Goal: Task Accomplishment & Management: Complete application form

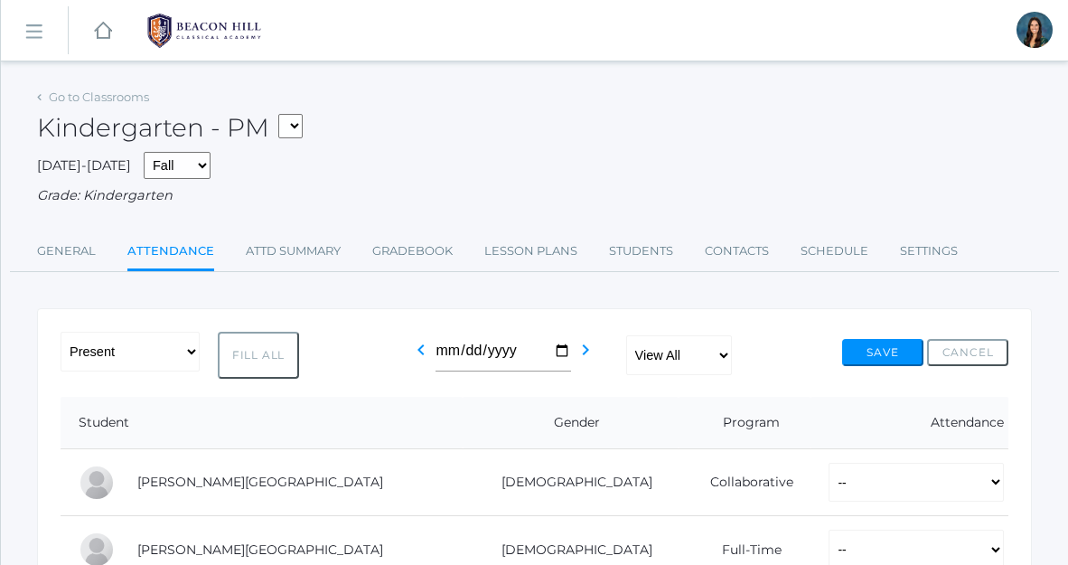
click at [303, 137] on form "*KIND - Kindergarten AM *KIND - Kindergarten PM" at bounding box center [285, 128] width 33 height 29
click at [300, 130] on select "*KIND - Kindergarten AM *KIND - Kindergarten PM" at bounding box center [290, 126] width 24 height 24
select select "1957"
click at [284, 114] on select "*KIND - Kindergarten AM *KIND - Kindergarten PM" at bounding box center [290, 126] width 24 height 24
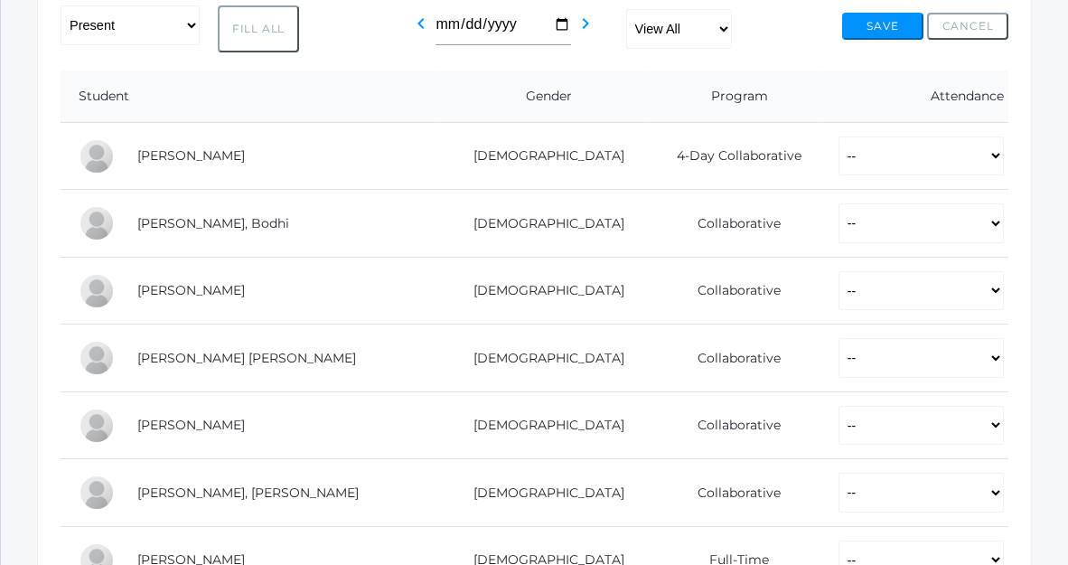
scroll to position [327, 0]
click at [845, 154] on select "-- Present Present-At-Home Tardy Excused Tardy Unexcused Absent Excused Absent …" at bounding box center [921, 156] width 165 height 40
select select "P"
click at [839, 136] on select "-- Present Present-At-Home Tardy Excused Tardy Unexcused Absent Excused Absent …" at bounding box center [921, 156] width 165 height 40
click at [842, 216] on select "-- Present Present-At-Home Tardy Excused Tardy Unexcused Absent Excused Absent …" at bounding box center [921, 222] width 165 height 40
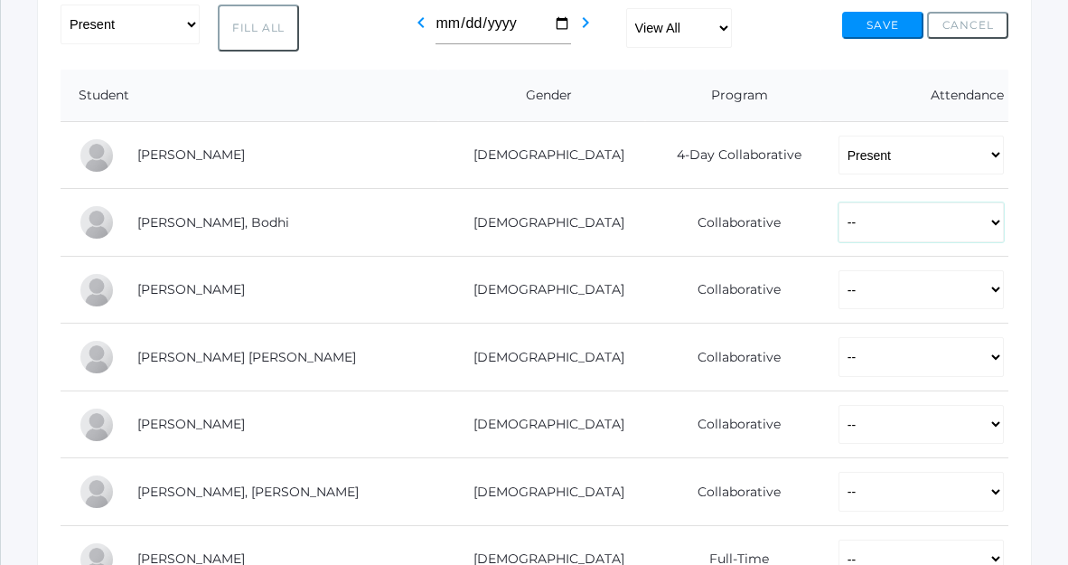
select select "P"
click at [839, 202] on select "-- Present Present-At-Home Tardy Excused Tardy Unexcused Absent Excused Absent …" at bounding box center [921, 222] width 165 height 40
click at [848, 279] on select "-- Present Present-At-Home Tardy Excused Tardy Unexcused Absent Excused Absent …" at bounding box center [921, 290] width 165 height 40
select select "P"
click at [839, 270] on select "-- Present Present-At-Home Tardy Excused Tardy Unexcused Absent Excused Absent …" at bounding box center [921, 290] width 165 height 40
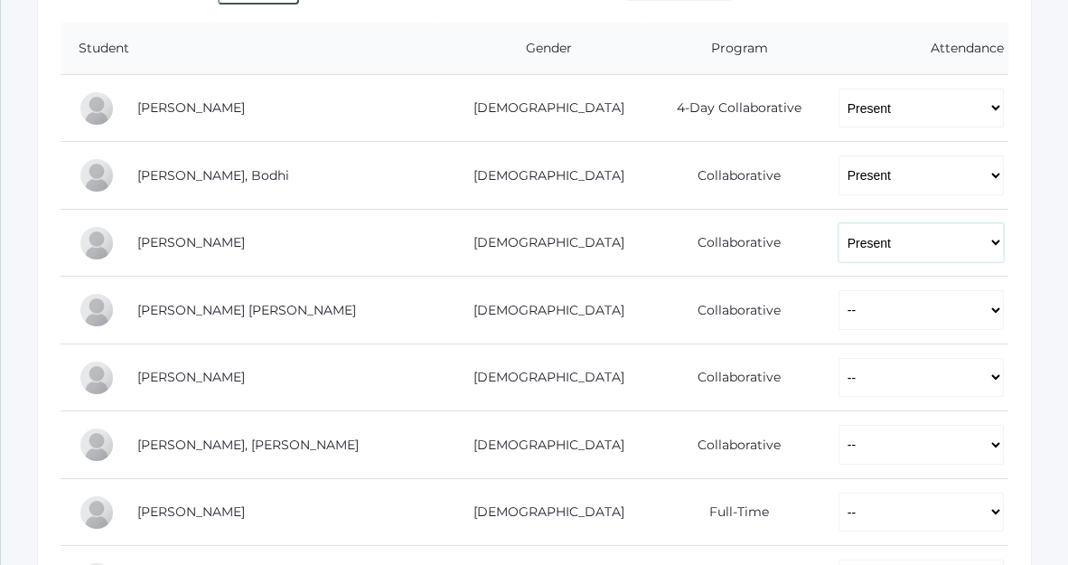
scroll to position [388, 0]
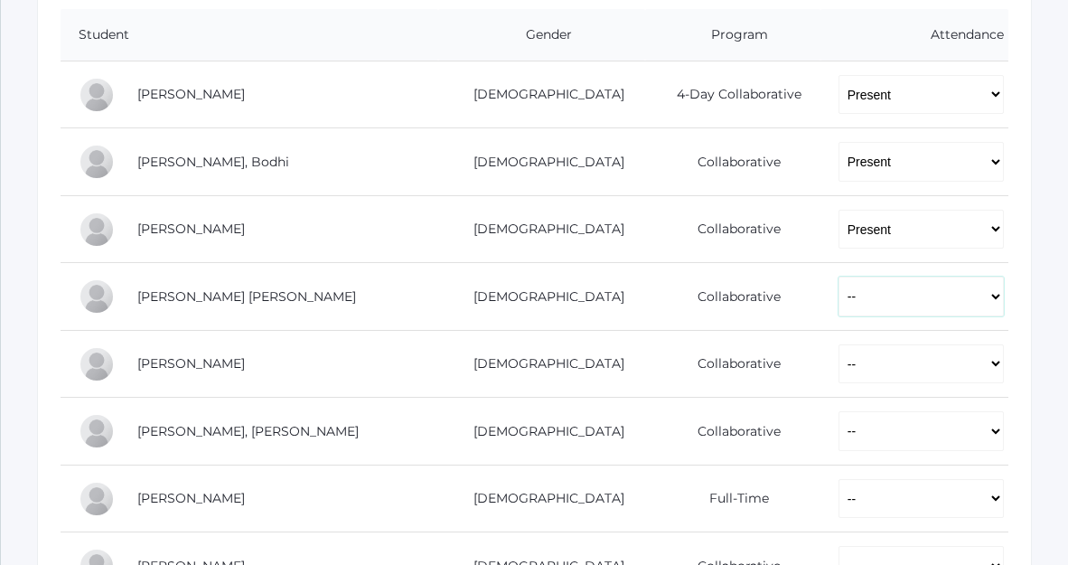
click at [839, 311] on select "-- Present Present-At-Home Tardy Excused Tardy Unexcused Absent Excused Absent …" at bounding box center [921, 297] width 165 height 40
select select "P"
click at [839, 277] on select "-- Present Present-At-Home Tardy Excused Tardy Unexcused Absent Excused Absent …" at bounding box center [921, 297] width 165 height 40
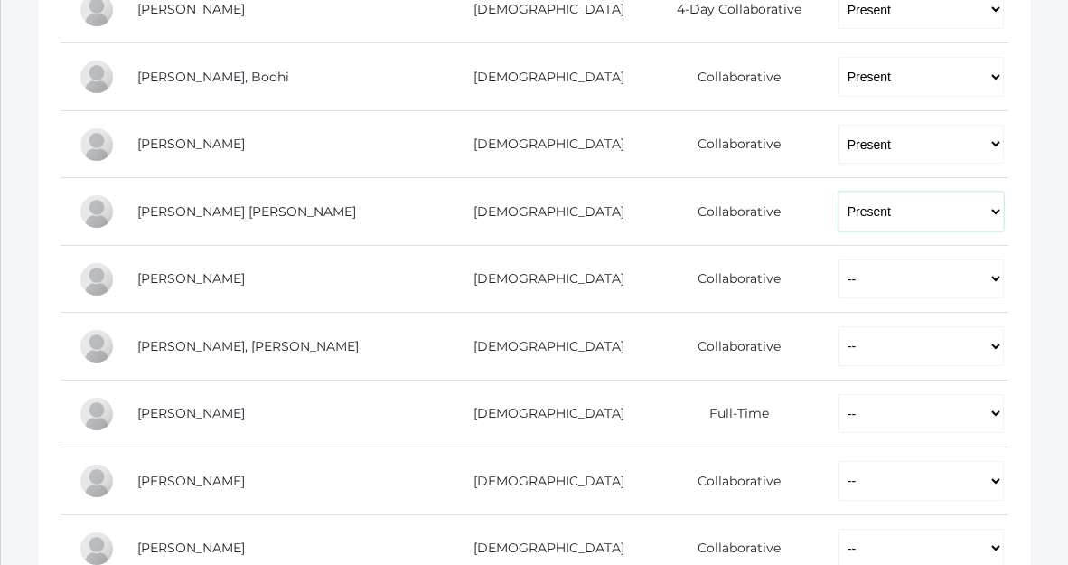
scroll to position [474, 0]
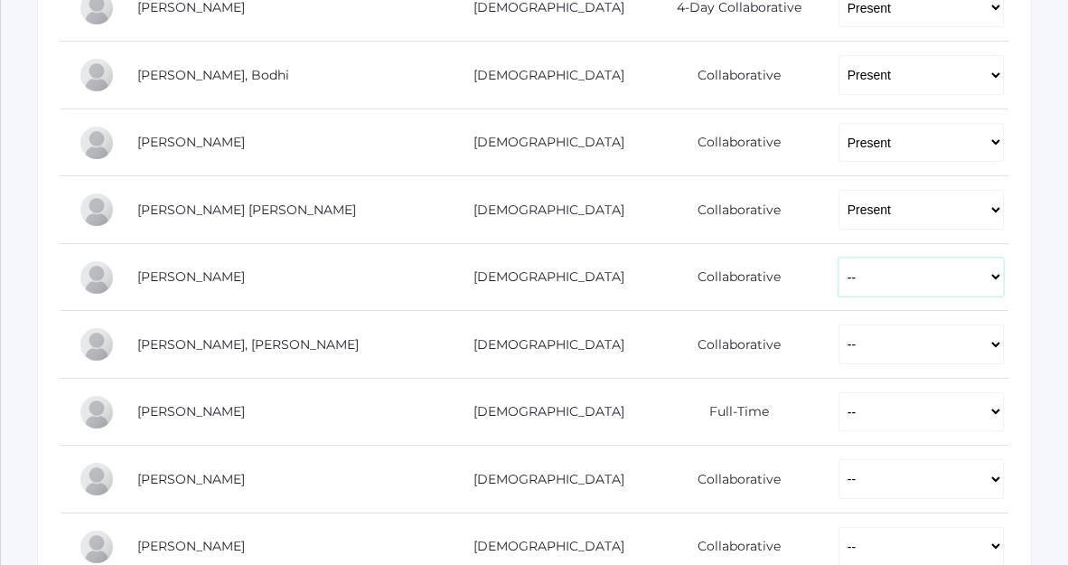
click at [839, 266] on select "-- Present Present-At-Home Tardy Excused Tardy Unexcused Absent Excused Absent …" at bounding box center [921, 278] width 165 height 40
select select "P"
click at [839, 258] on select "-- Present Present-At-Home Tardy Excused Tardy Unexcused Absent Excused Absent …" at bounding box center [921, 278] width 165 height 40
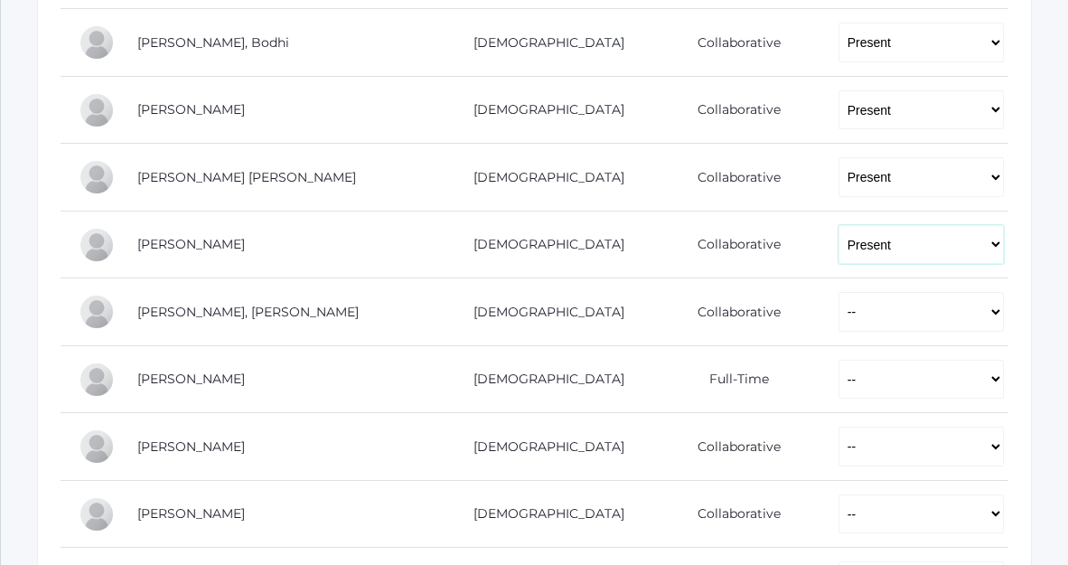
scroll to position [506, 0]
click at [839, 332] on select "-- Present Present-At-Home Tardy Excused Tardy Unexcused Absent Excused Absent …" at bounding box center [921, 313] width 165 height 40
select select "P"
click at [839, 293] on select "-- Present Present-At-Home Tardy Excused Tardy Unexcused Absent Excused Absent …" at bounding box center [921, 313] width 165 height 40
click at [839, 366] on select "-- Present Present-At-Home Tardy Excused Tardy Unexcused Absent Excused Absent …" at bounding box center [921, 381] width 165 height 40
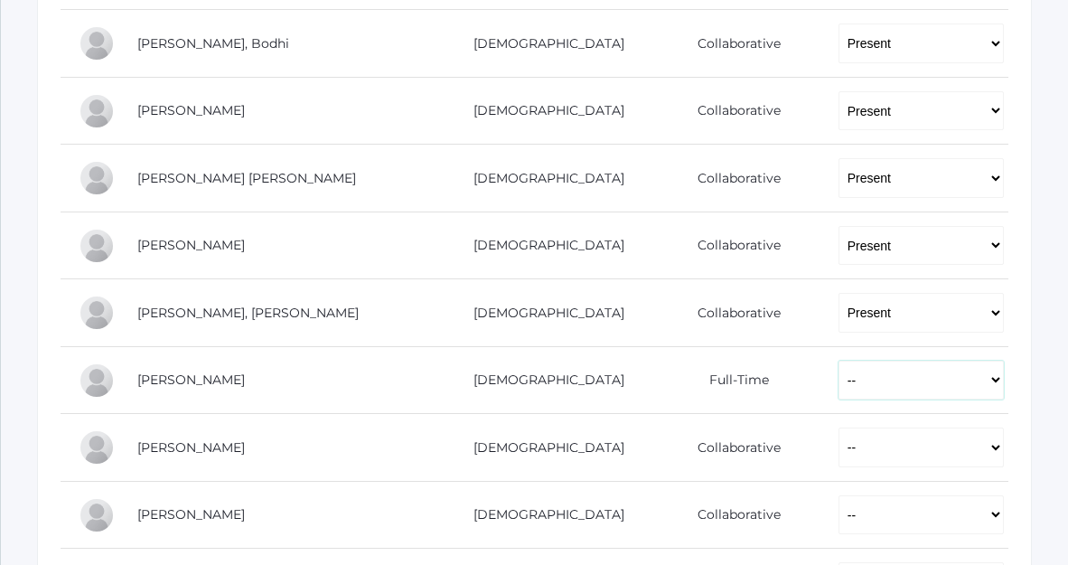
select select "P"
click at [839, 361] on select "-- Present Present-At-Home Tardy Excused Tardy Unexcused Absent Excused Absent …" at bounding box center [921, 381] width 165 height 40
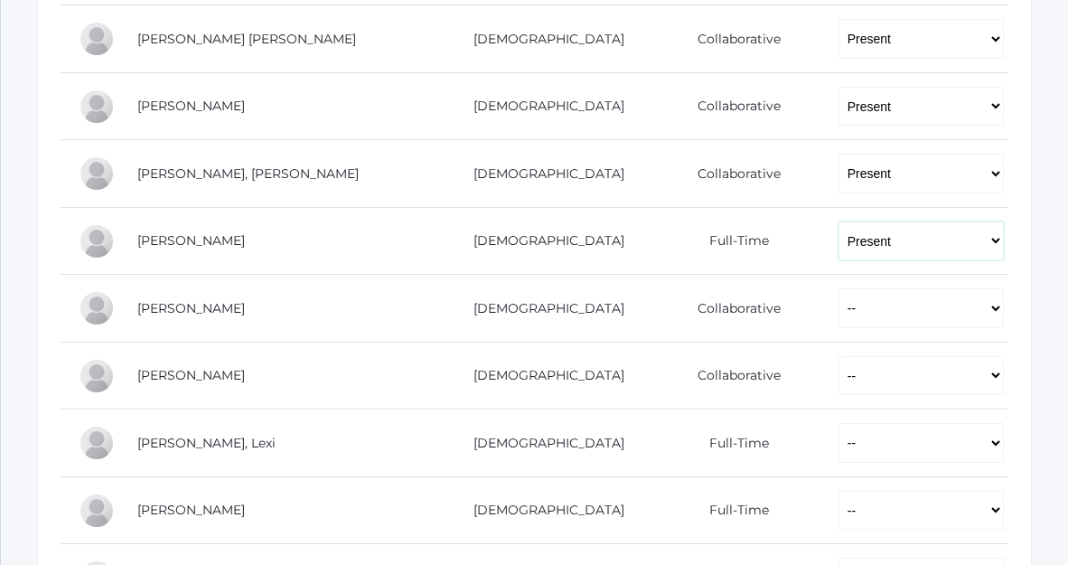
scroll to position [646, 0]
click at [839, 319] on select "-- Present Present-At-Home Tardy Excused Tardy Unexcused Absent Excused Absent …" at bounding box center [921, 307] width 165 height 40
select select "P"
click at [839, 287] on select "-- Present Present-At-Home Tardy Excused Tardy Unexcused Absent Excused Absent …" at bounding box center [921, 307] width 165 height 40
click at [821, 395] on td "-- Present Present-At-Home Tardy Excused Tardy Unexcused Absent Excused Absent …" at bounding box center [915, 375] width 188 height 68
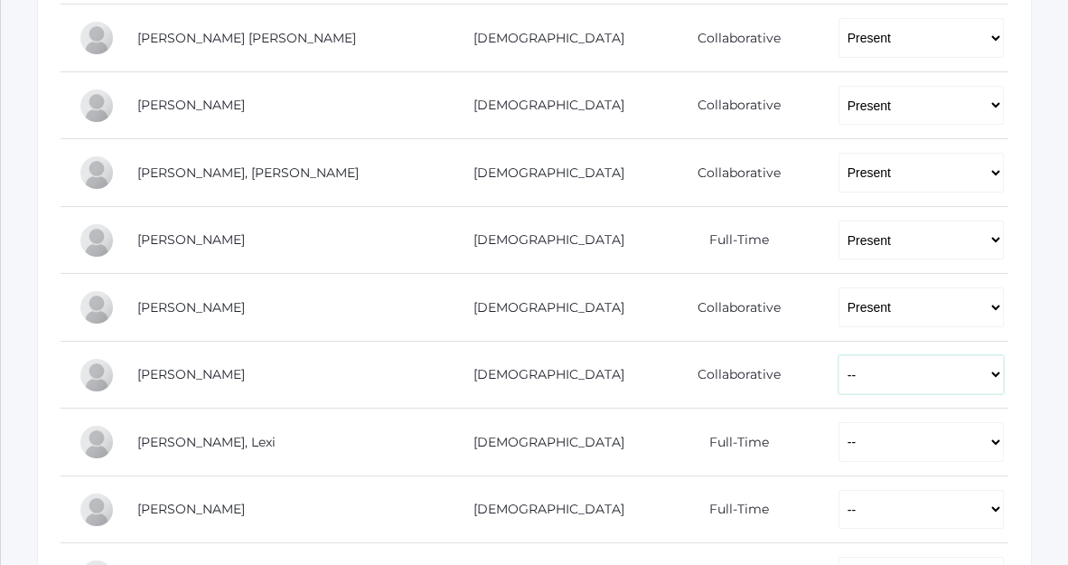
click at [839, 368] on select "-- Present Present-At-Home Tardy Excused Tardy Unexcused Absent Excused Absent …" at bounding box center [921, 375] width 165 height 40
select select "P"
click at [839, 355] on select "-- Present Present-At-Home Tardy Excused Tardy Unexcused Absent Excused Absent …" at bounding box center [921, 375] width 165 height 40
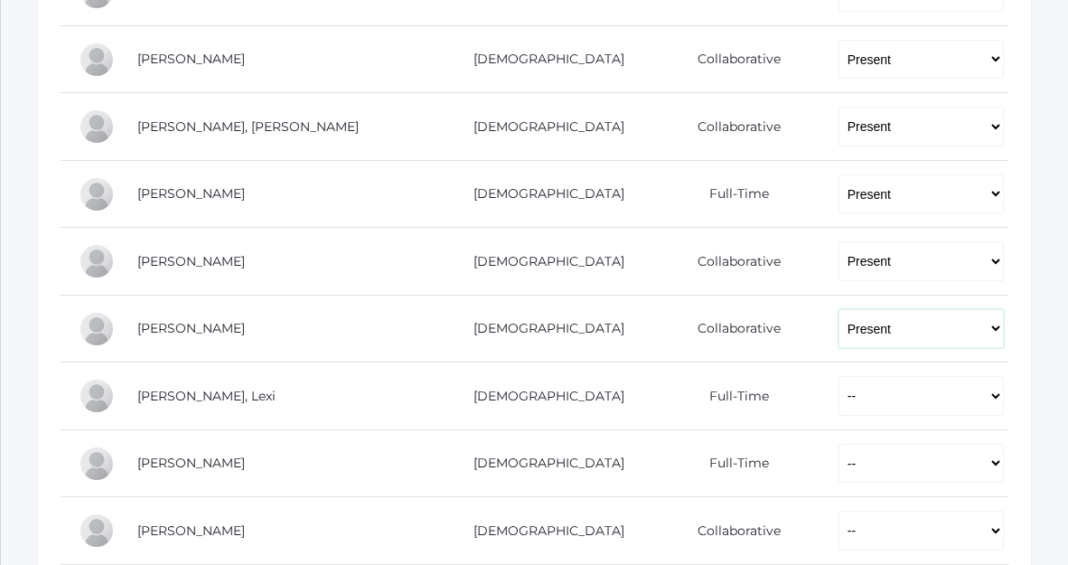
scroll to position [717, 0]
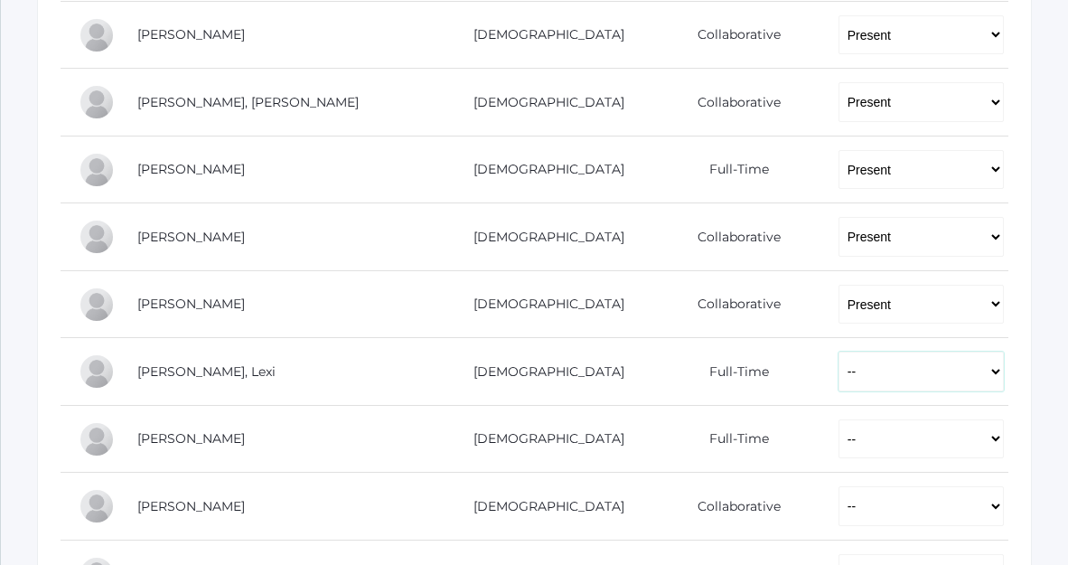
click at [839, 377] on select "-- Present Present-At-Home Tardy Excused Tardy Unexcused Absent Excused Absent …" at bounding box center [921, 372] width 165 height 40
select select "P"
click at [839, 352] on select "-- Present Present-At-Home Tardy Excused Tardy Unexcused Absent Excused Absent …" at bounding box center [921, 372] width 165 height 40
click at [839, 442] on select "-- Present Present-At-Home Tardy Excused Tardy Unexcused Absent Excused Absent …" at bounding box center [921, 439] width 165 height 40
select select "P"
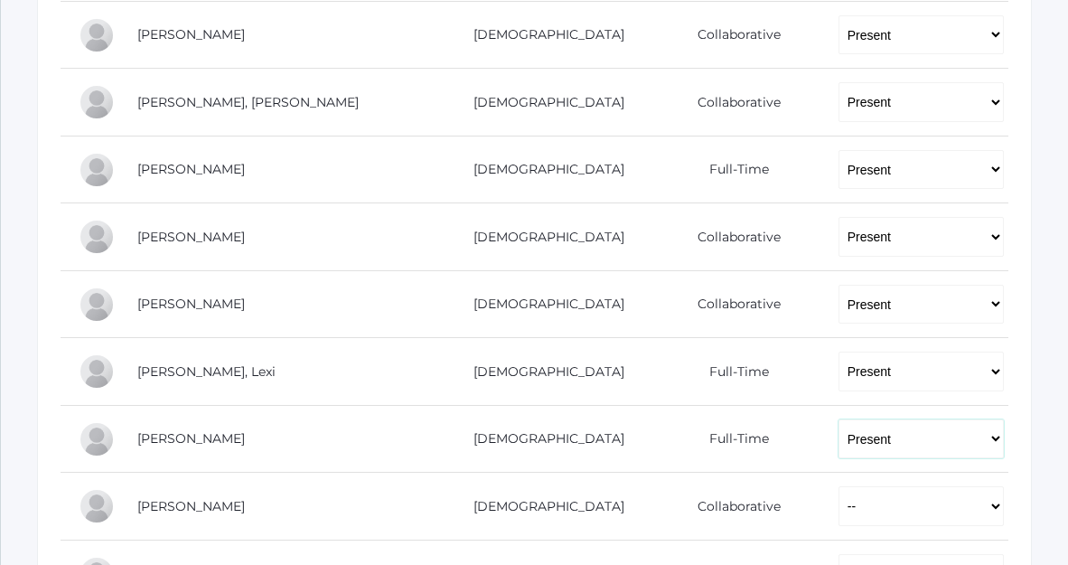
click at [839, 419] on select "-- Present Present-At-Home Tardy Excused Tardy Unexcused Absent Excused Absent …" at bounding box center [921, 439] width 165 height 40
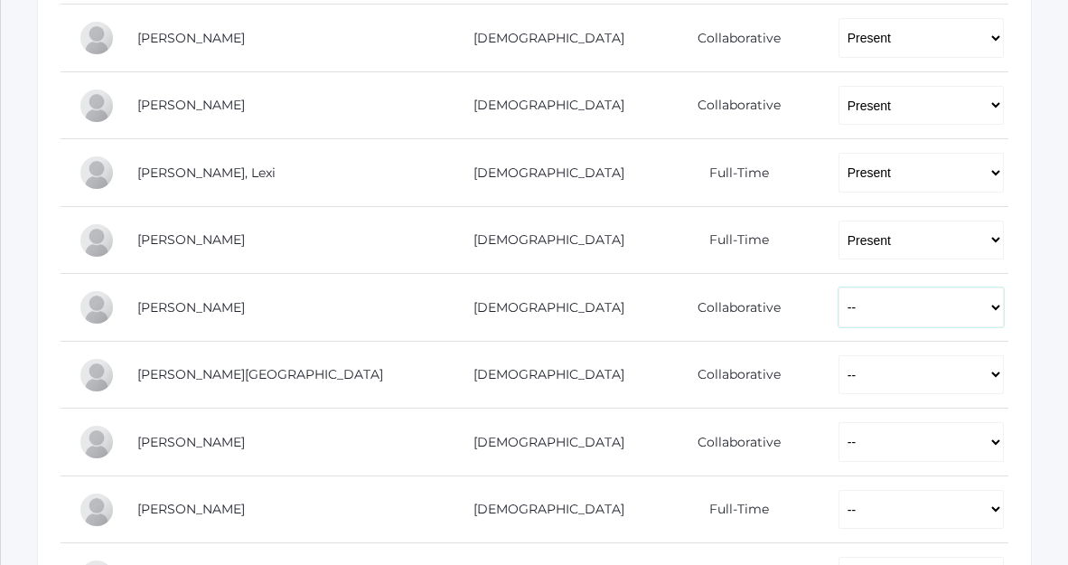
click at [839, 308] on select "-- Present Present-At-Home Tardy Excused Tardy Unexcused Absent Excused Absent …" at bounding box center [921, 307] width 165 height 40
select select "P"
click at [839, 287] on select "-- Present Present-At-Home Tardy Excused Tardy Unexcused Absent Excused Absent …" at bounding box center [921, 307] width 165 height 40
click at [839, 377] on select "-- Present Present-At-Home Tardy Excused Tardy Unexcused Absent Excused Absent …" at bounding box center [921, 375] width 165 height 40
select select "P"
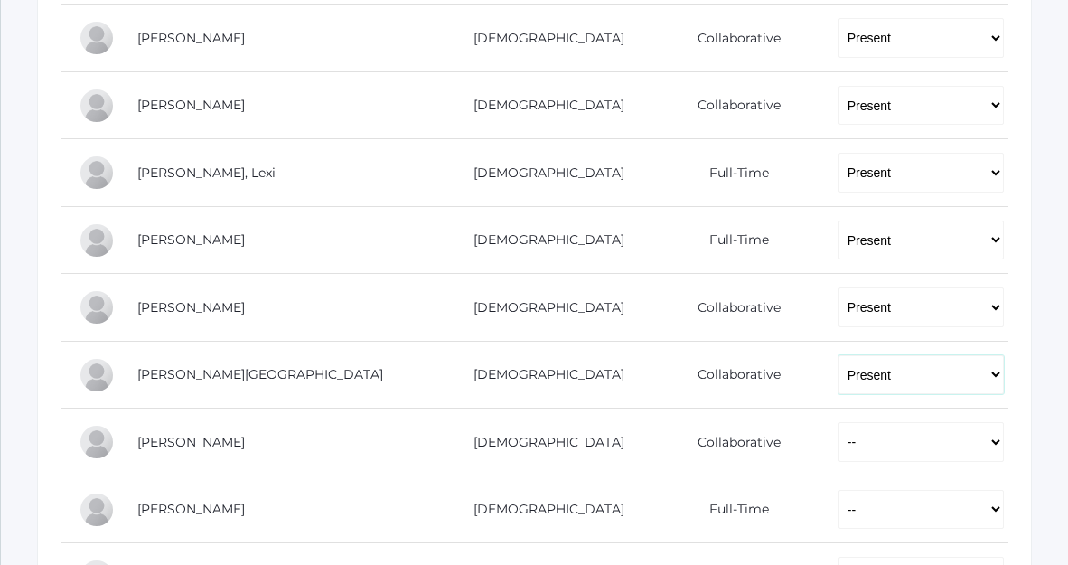
click at [839, 355] on select "-- Present Present-At-Home Tardy Excused Tardy Unexcused Absent Excused Absent …" at bounding box center [921, 375] width 165 height 40
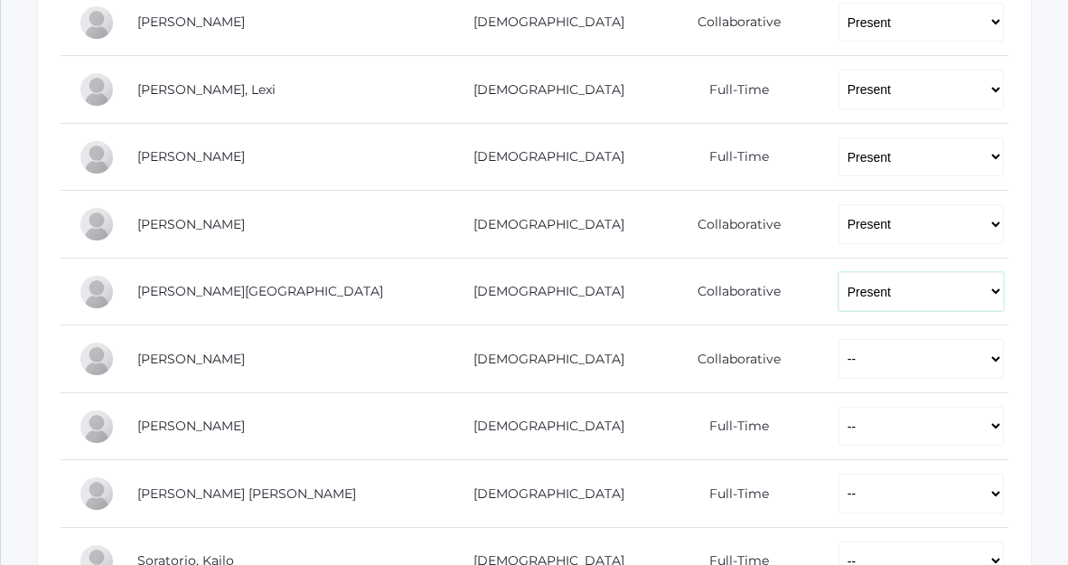
scroll to position [999, 0]
click at [839, 352] on select "-- Present Present-At-Home Tardy Excused Tardy Unexcused Absent Excused Absent …" at bounding box center [921, 358] width 165 height 40
select select "P"
click at [839, 338] on select "-- Present Present-At-Home Tardy Excused Tardy Unexcused Absent Excused Absent …" at bounding box center [921, 358] width 165 height 40
click at [839, 430] on select "-- Present Present-At-Home Tardy Excused Tardy Unexcused Absent Excused Absent …" at bounding box center [921, 426] width 165 height 40
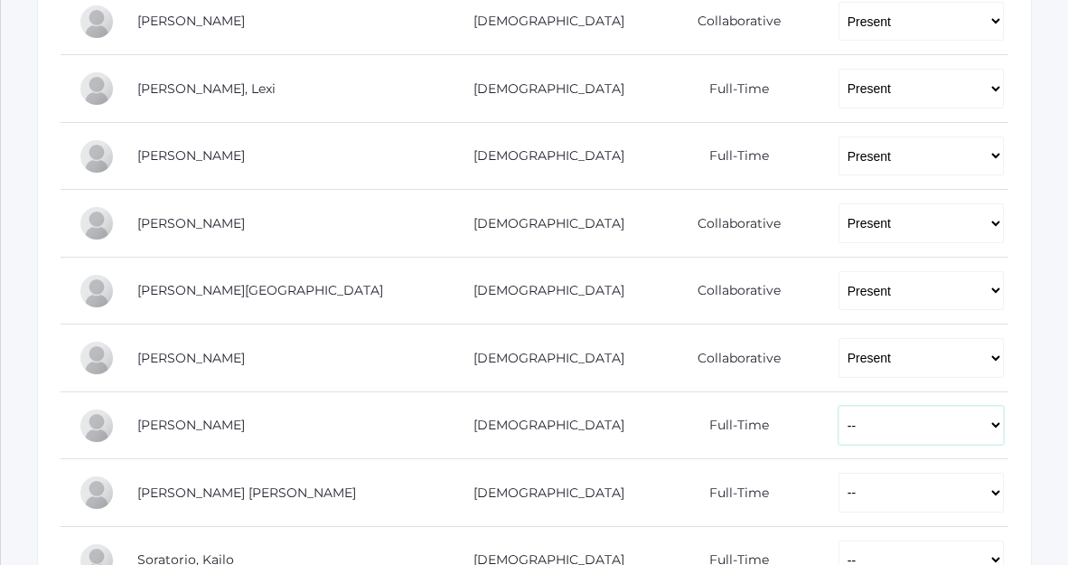
select select "P"
click at [839, 406] on select "-- Present Present-At-Home Tardy Excused Tardy Unexcused Absent Excused Absent …" at bounding box center [921, 426] width 165 height 40
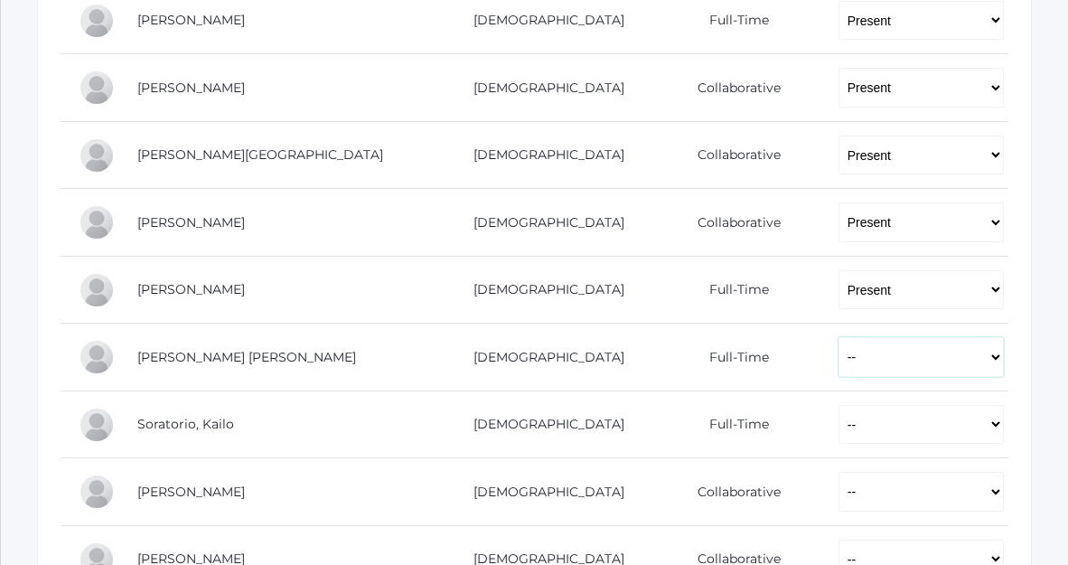
click at [839, 359] on select "-- Present Present-At-Home Tardy Excused Tardy Unexcused Absent Excused Absent …" at bounding box center [921, 357] width 165 height 40
select select "P"
click at [839, 337] on select "-- Present Present-At-Home Tardy Excused Tardy Unexcused Absent Excused Absent …" at bounding box center [921, 357] width 165 height 40
click at [839, 437] on select "-- Present Present-At-Home Tardy Excused Tardy Unexcused Absent Excused Absent …" at bounding box center [921, 425] width 165 height 40
select select "P"
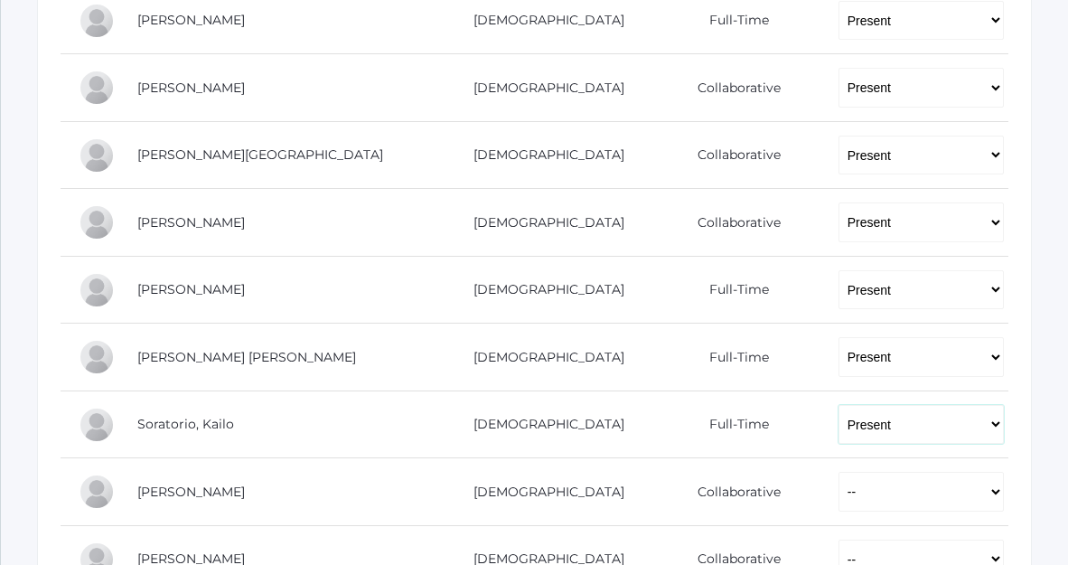
click at [839, 405] on select "-- Present Present-At-Home Tardy Excused Tardy Unexcused Absent Excused Absent …" at bounding box center [921, 425] width 165 height 40
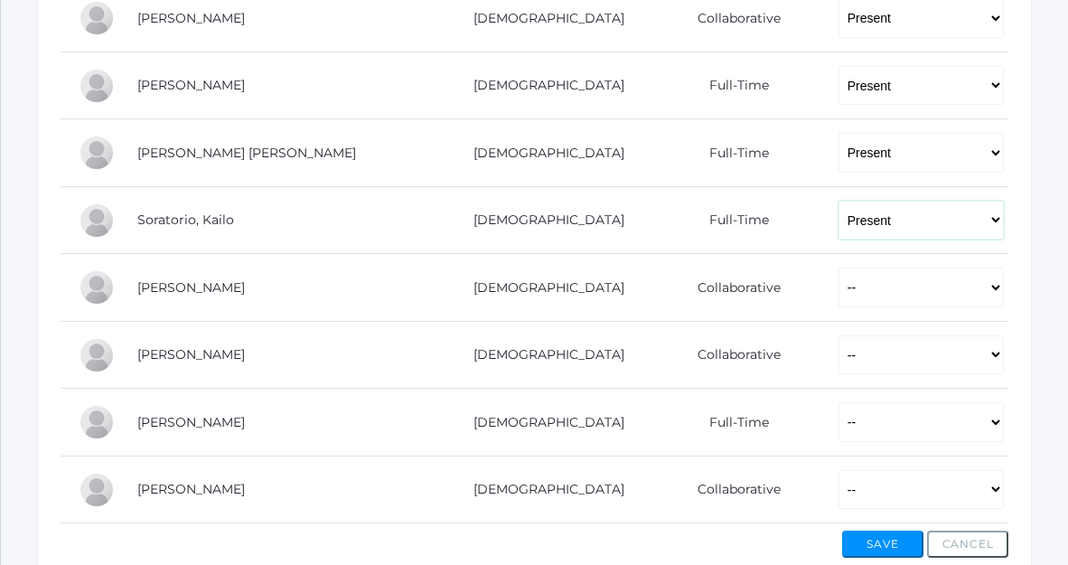
scroll to position [1338, 0]
click at [839, 361] on select "-- Present Present-At-Home Tardy Excused Tardy Unexcused Absent Excused Absent …" at bounding box center [921, 356] width 165 height 40
select select "P"
click at [839, 336] on select "-- Present Present-At-Home Tardy Excused Tardy Unexcused Absent Excused Absent …" at bounding box center [921, 356] width 165 height 40
click at [839, 424] on select "-- Present Present-At-Home Tardy Excused Tardy Unexcused Absent Excused Absent …" at bounding box center [921, 423] width 165 height 40
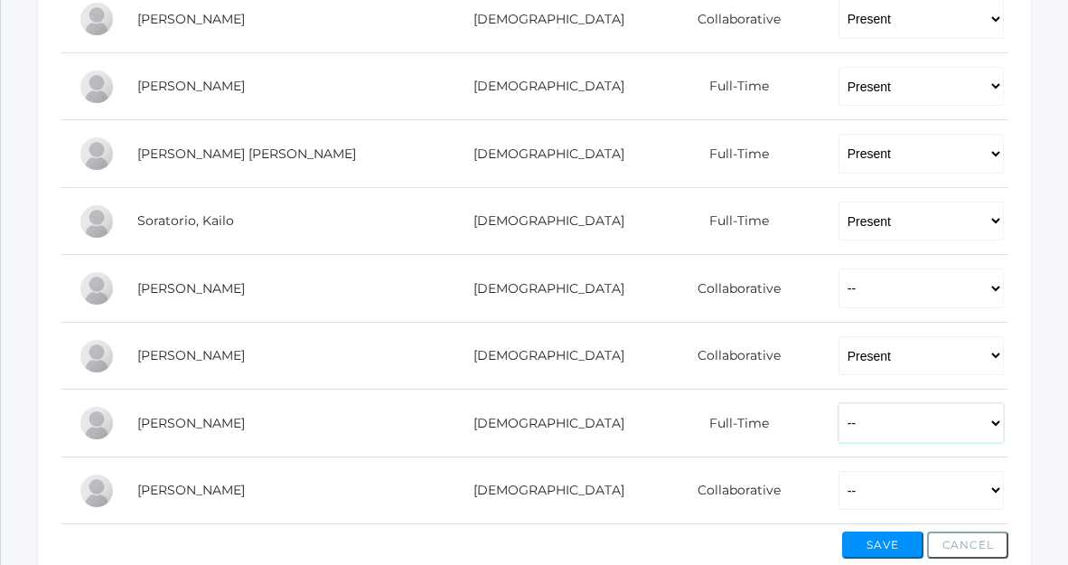
click at [839, 403] on select "-- Present Present-At-Home Tardy Excused Tardy Unexcused Absent Excused Absent …" at bounding box center [921, 423] width 165 height 40
click at [839, 414] on select "-- Present Present-At-Home Tardy Excused Tardy Unexcused Absent Excused Absent …" at bounding box center [921, 423] width 165 height 40
select select "AU"
click at [839, 403] on select "-- Present Present-At-Home Tardy Excused Tardy Unexcused Absent Excused Absent …" at bounding box center [921, 423] width 165 height 40
click at [839, 496] on select "-- Present Present-At-Home Tardy Excused Tardy Unexcused Absent Excused Absent …" at bounding box center [921, 491] width 165 height 40
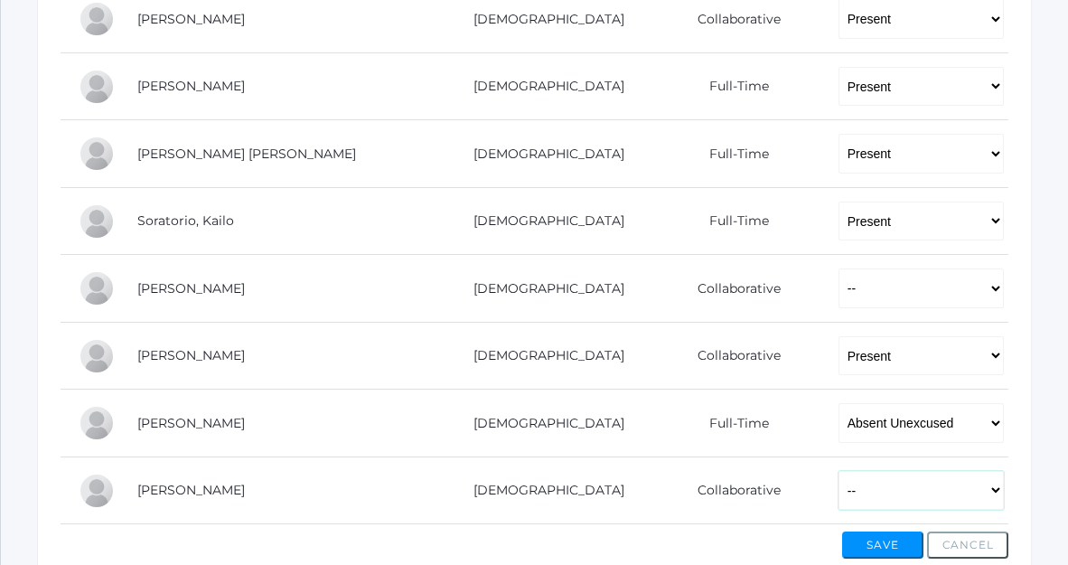
select select "P"
click at [839, 471] on select "-- Present Present-At-Home Tardy Excused Tardy Unexcused Absent Excused Absent …" at bounding box center [921, 491] width 165 height 40
click at [839, 298] on select "-- Present Present-At-Home Tardy Excused Tardy Unexcused Absent Excused Absent …" at bounding box center [921, 288] width 165 height 40
select select "PH"
click at [839, 268] on select "-- Present Present-At-Home Tardy Excused Tardy Unexcused Absent Excused Absent …" at bounding box center [921, 288] width 165 height 40
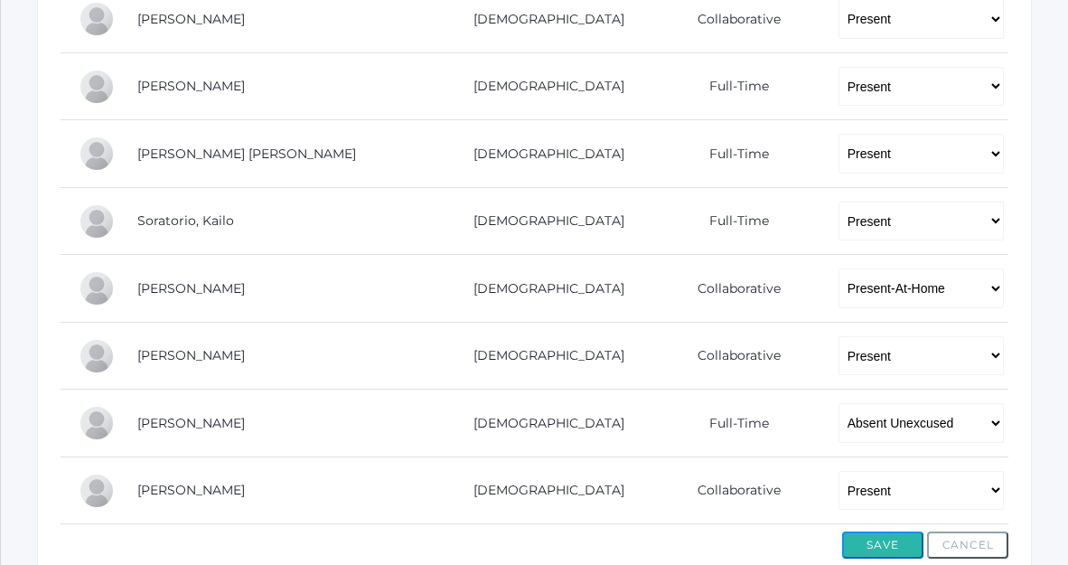
click at [881, 544] on button "Save" at bounding box center [882, 544] width 81 height 27
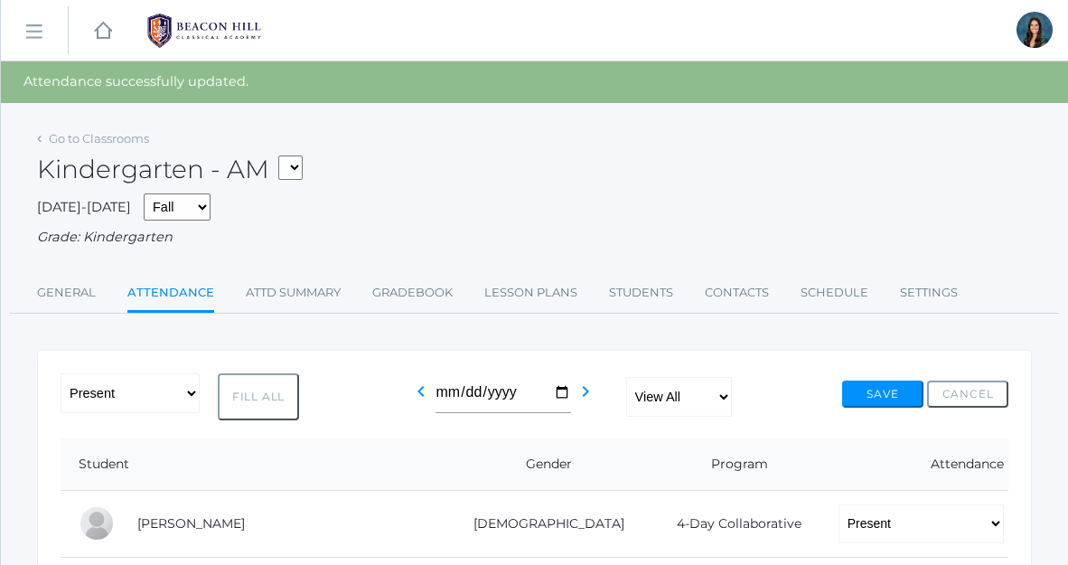
click at [291, 172] on select "*KIND - Kindergarten AM *KIND - Kindergarten PM" at bounding box center [290, 167] width 24 height 24
select select "2131"
click at [284, 155] on select "*KIND - Kindergarten AM *KIND - Kindergarten PM" at bounding box center [290, 167] width 24 height 24
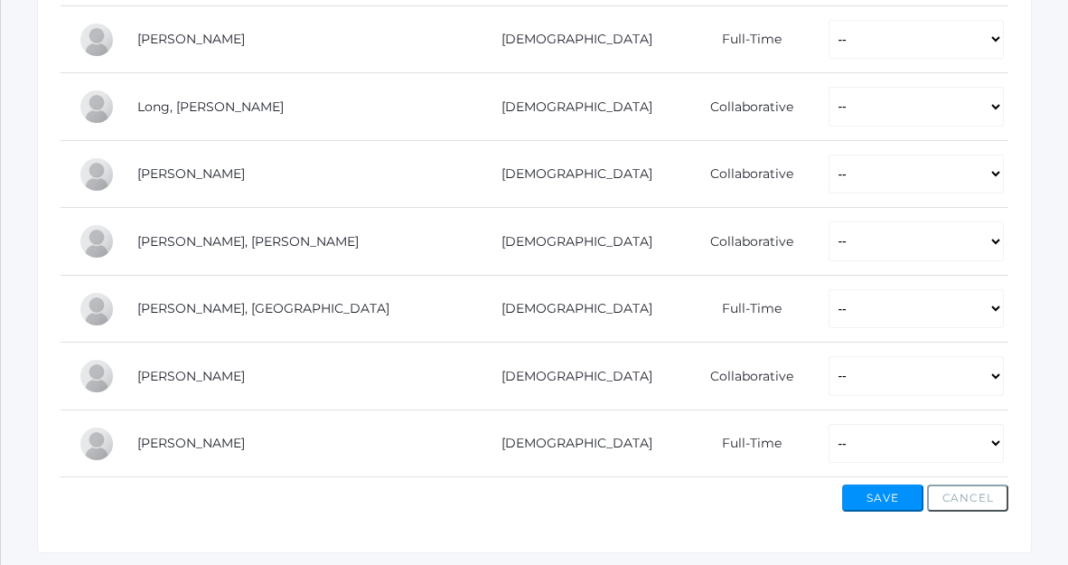
scroll to position [1088, 0]
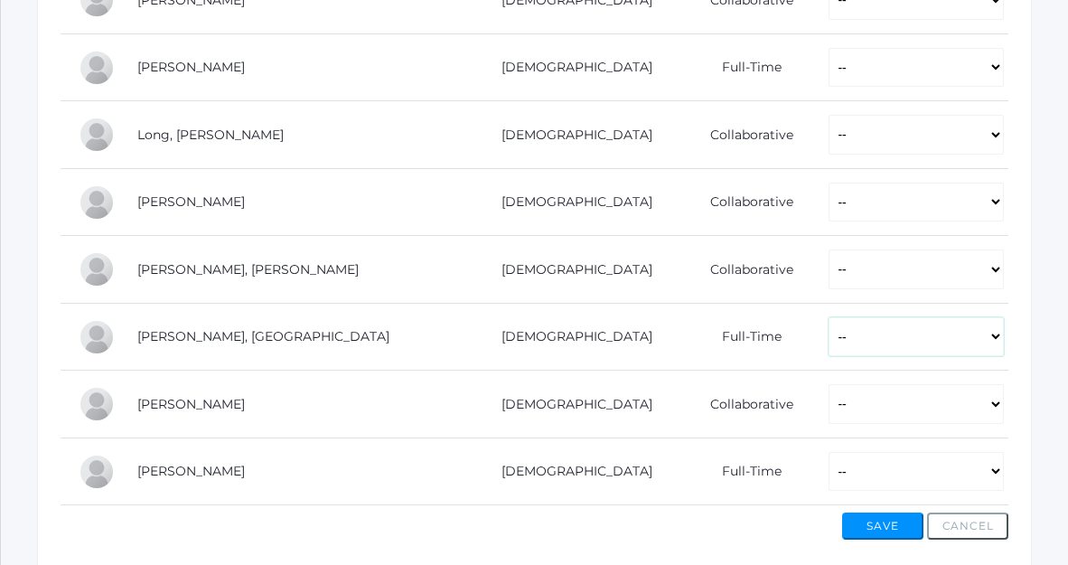
click at [829, 336] on select "-- Present Present-At-Home Tardy Excused Tardy Unexcused Absent Excused Absent …" at bounding box center [916, 337] width 175 height 40
click at [829, 317] on select "-- Present Present-At-Home Tardy Excused Tardy Unexcused Absent Excused Absent …" at bounding box center [916, 337] width 175 height 40
click at [829, 346] on select "-- Present Present-At-Home Tardy Excused Tardy Unexcused Absent Excused Absent …" at bounding box center [916, 337] width 175 height 40
select select "P"
click at [829, 317] on select "-- Present Present-At-Home Tardy Excused Tardy Unexcused Absent Excused Absent …" at bounding box center [916, 337] width 175 height 40
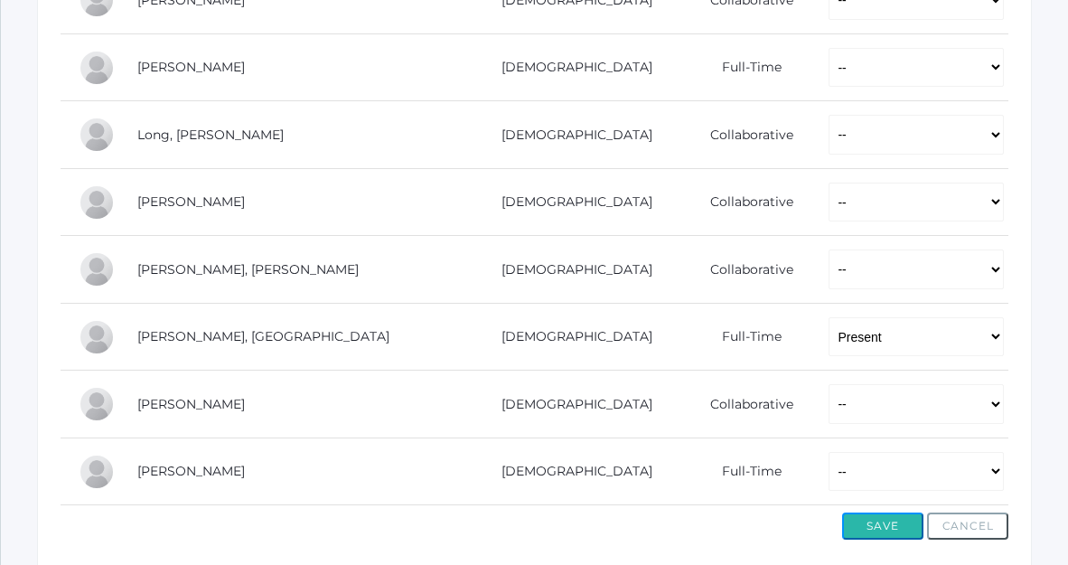
click at [872, 532] on button "Save" at bounding box center [882, 525] width 81 height 27
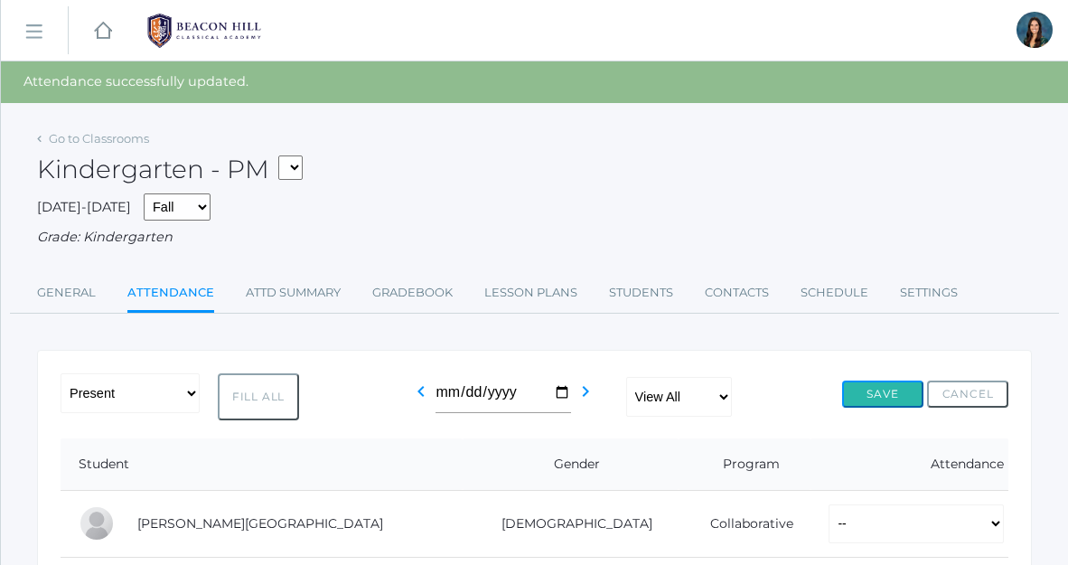
click at [869, 397] on button "Save" at bounding box center [882, 393] width 81 height 27
